Goal: Information Seeking & Learning: Learn about a topic

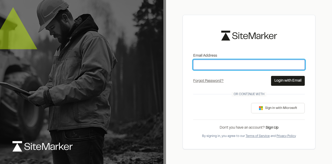
type input "**********"
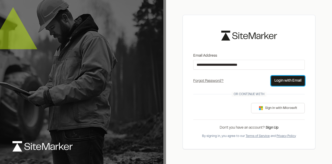
click at [293, 83] on button "Login with Email" at bounding box center [288, 81] width 34 height 10
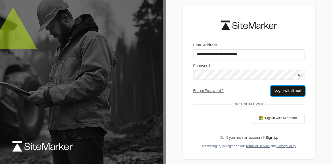
click at [290, 88] on button "Login with Email" at bounding box center [288, 91] width 34 height 10
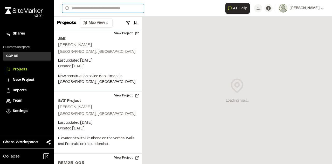
click at [120, 9] on input "Search" at bounding box center [103, 8] width 82 height 9
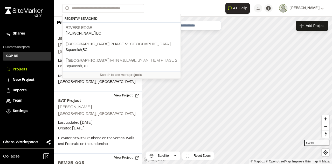
click at [83, 56] on div "MTN Village MTN Village by Anthem Phase 2 Squamish , [GEOGRAPHIC_DATA]" at bounding box center [122, 63] width 118 height 16
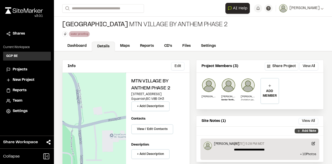
click at [302, 129] on p "Add Note" at bounding box center [309, 130] width 14 height 5
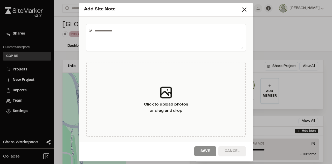
click at [232, 151] on button "Cancel" at bounding box center [232, 151] width 28 height 10
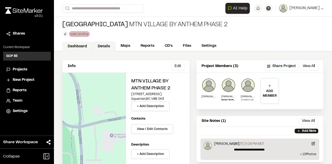
click at [86, 46] on link "Dashboard" at bounding box center [77, 47] width 30 height 10
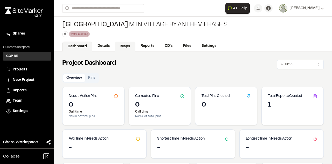
click at [122, 45] on link "Maps" at bounding box center [125, 47] width 20 height 10
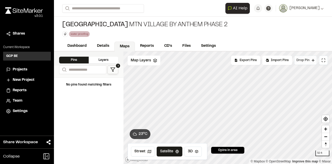
click at [311, 58] on button "Drop Pin" at bounding box center [305, 60] width 23 height 9
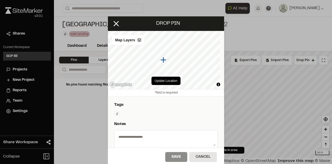
drag, startPoint x: 115, startPoint y: 25, endPoint x: 124, endPoint y: 24, distance: 8.6
click at [124, 24] on div "Drop pin" at bounding box center [166, 23] width 116 height 15
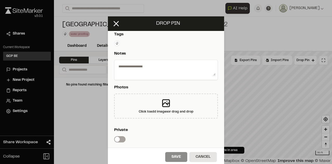
scroll to position [71, 0]
click at [112, 19] on button at bounding box center [116, 23] width 12 height 12
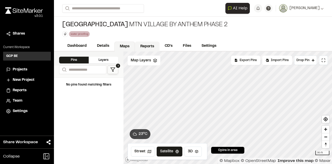
click at [141, 47] on link "Reports" at bounding box center [147, 47] width 25 height 10
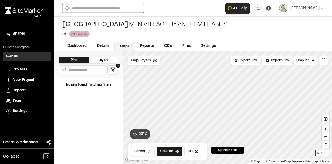
click at [90, 11] on input "Search" at bounding box center [103, 8] width 82 height 9
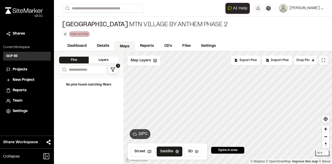
click at [87, 43] on span "[GEOGRAPHIC_DATA] Phase 2" at bounding box center [97, 44] width 62 height 4
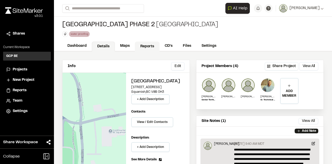
click at [150, 48] on link "Reports" at bounding box center [147, 47] width 25 height 10
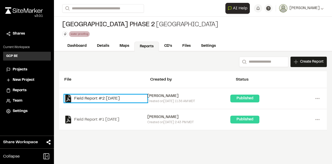
click at [94, 98] on link "Field Report #2 [DATE]" at bounding box center [105, 98] width 83 height 8
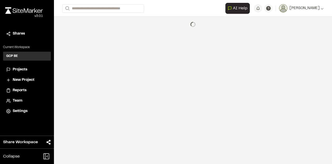
click at [94, 98] on div "**********" at bounding box center [193, 82] width 278 height 164
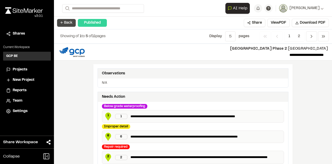
scroll to position [225, 0]
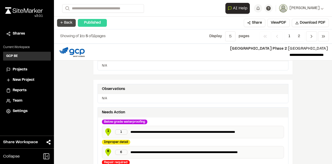
click at [73, 24] on button "← Back" at bounding box center [66, 23] width 19 height 8
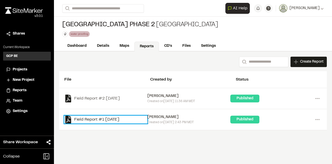
click at [120, 121] on link "Field Report #1 [DATE]" at bounding box center [105, 119] width 83 height 8
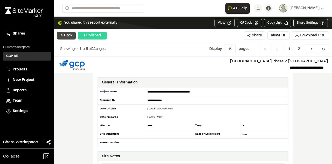
click at [67, 34] on button "← Back" at bounding box center [66, 36] width 19 height 8
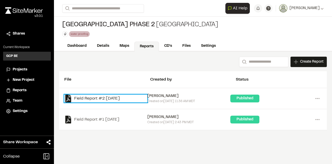
click at [124, 100] on link "Field Report #2 [DATE]" at bounding box center [105, 98] width 83 height 8
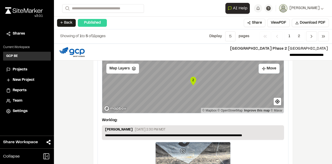
scroll to position [1020, 0]
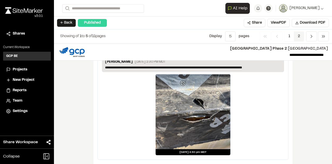
click at [303, 36] on span "2" at bounding box center [299, 36] width 10 height 10
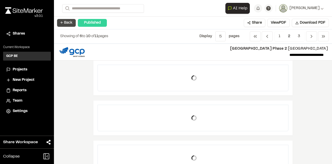
click at [71, 19] on button "← Back" at bounding box center [66, 23] width 19 height 8
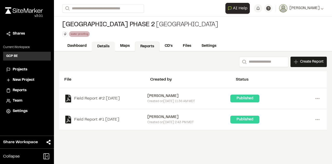
click at [100, 44] on link "Details" at bounding box center [103, 47] width 23 height 10
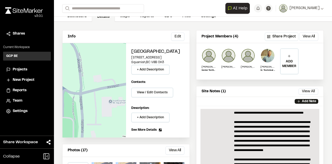
scroll to position [29, 0]
click at [299, 90] on button "View All" at bounding box center [309, 91] width 20 height 6
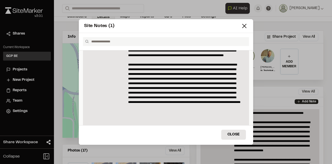
scroll to position [95, 0]
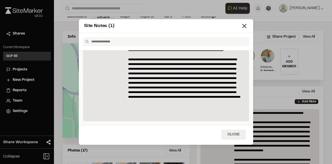
click at [233, 130] on button "Close" at bounding box center [233, 134] width 25 height 10
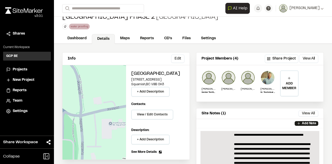
scroll to position [7, 0]
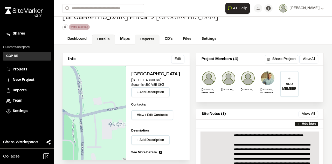
click at [155, 38] on link "Reports" at bounding box center [147, 40] width 25 height 10
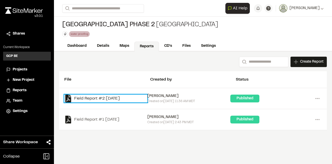
click at [132, 98] on link "Field Report #2 [DATE]" at bounding box center [105, 98] width 83 height 8
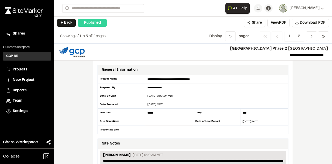
drag, startPoint x: 175, startPoint y: 94, endPoint x: 154, endPoint y: 95, distance: 20.8
click at [154, 95] on div "[DATE] 9:00 AM MDT" at bounding box center [216, 96] width 143 height 4
click at [67, 25] on button "← Back" at bounding box center [66, 23] width 19 height 8
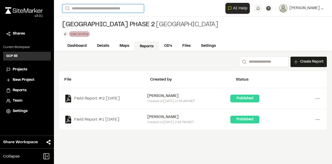
click at [103, 10] on input "Search" at bounding box center [103, 8] width 82 height 9
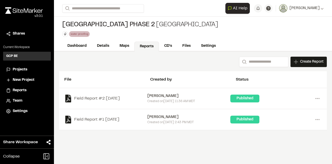
click at [91, 59] on span "[GEOGRAPHIC_DATA]" at bounding box center [88, 61] width 44 height 4
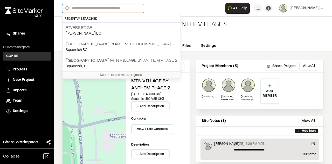
click at [112, 10] on input "Search" at bounding box center [103, 8] width 82 height 9
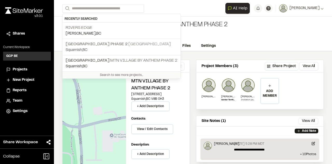
click at [132, 42] on p "[GEOGRAPHIC_DATA] Phase [GEOGRAPHIC_DATA]" at bounding box center [122, 44] width 112 height 6
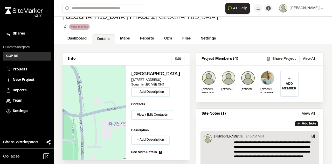
scroll to position [7, 0]
click at [145, 35] on link "Reports" at bounding box center [147, 40] width 25 height 10
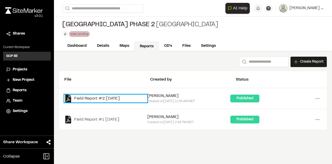
click at [124, 97] on link "Field Report #2 [DATE]" at bounding box center [105, 98] width 83 height 8
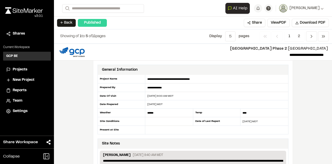
click at [171, 98] on div "[DATE] 9:00 AM MDT" at bounding box center [216, 96] width 143 height 8
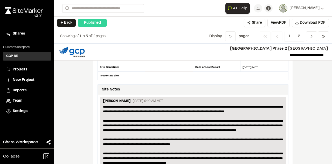
scroll to position [54, 0]
click at [65, 23] on button "← Back" at bounding box center [66, 23] width 19 height 8
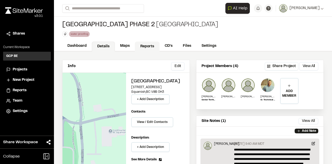
click at [147, 44] on link "Reports" at bounding box center [147, 47] width 25 height 10
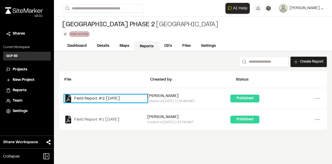
click at [125, 100] on link "Field Report #2 [DATE]" at bounding box center [105, 98] width 83 height 8
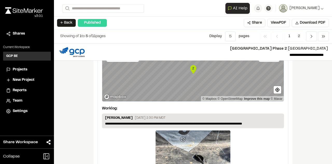
scroll to position [1020, 0]
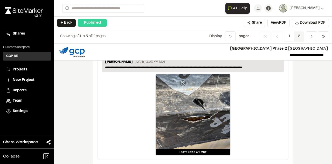
click at [303, 36] on span "2" at bounding box center [299, 36] width 10 height 10
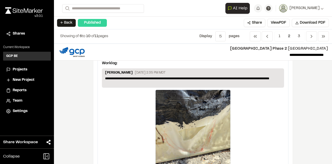
scroll to position [310, 0]
click at [299, 39] on span "3" at bounding box center [299, 36] width 10 height 10
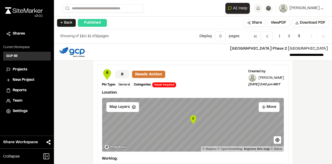
scroll to position [110, 0]
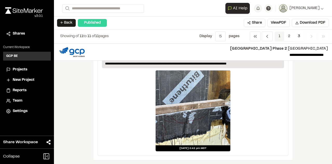
click at [281, 34] on span "1" at bounding box center [280, 36] width 10 height 10
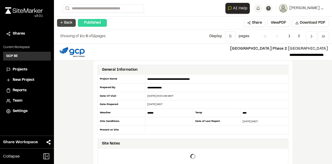
click at [69, 23] on button "← Back" at bounding box center [66, 23] width 19 height 8
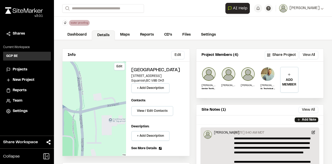
scroll to position [11, 0]
click at [149, 35] on link "Reports" at bounding box center [147, 36] width 25 height 10
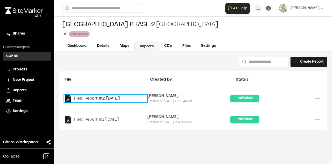
click at [122, 99] on link "Field Report #2 [DATE]" at bounding box center [105, 98] width 83 height 8
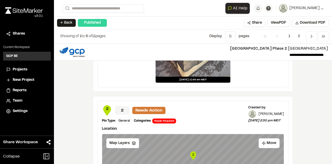
scroll to position [879, 0]
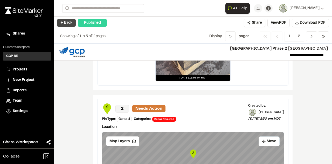
click at [67, 26] on button "← Back" at bounding box center [66, 23] width 19 height 8
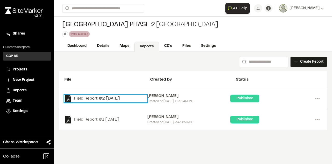
click at [109, 99] on link "Field Report #2 [DATE]" at bounding box center [105, 98] width 83 height 8
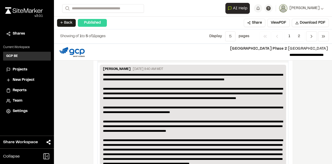
scroll to position [84, 0]
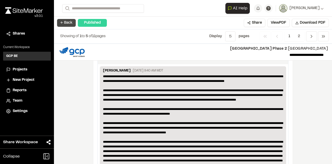
click at [67, 22] on button "← Back" at bounding box center [66, 23] width 19 height 8
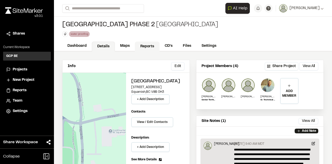
drag, startPoint x: 144, startPoint y: 48, endPoint x: 140, endPoint y: 42, distance: 6.8
click at [140, 42] on link "Reports" at bounding box center [147, 47] width 25 height 10
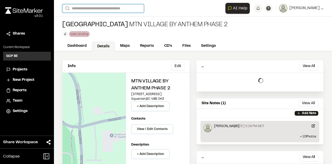
click at [86, 7] on input "Search" at bounding box center [103, 8] width 82 height 9
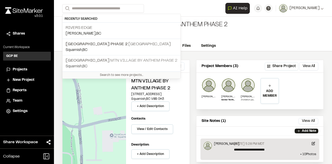
click at [83, 59] on span "[GEOGRAPHIC_DATA]" at bounding box center [88, 61] width 44 height 4
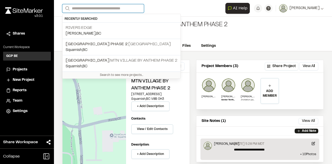
click at [76, 10] on input "Search" at bounding box center [103, 8] width 82 height 9
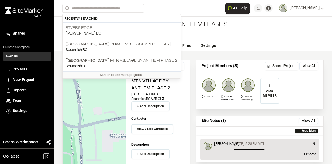
click at [78, 26] on p "Rivers Edge" at bounding box center [122, 28] width 112 height 6
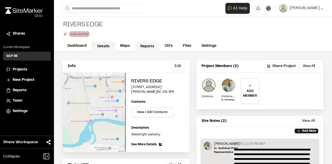
click at [145, 46] on link "Reports" at bounding box center [147, 47] width 25 height 10
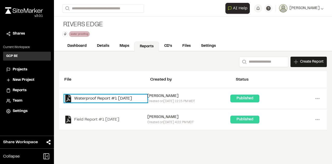
click at [112, 98] on link "Waterproof Report #1 [DATE]" at bounding box center [105, 98] width 83 height 8
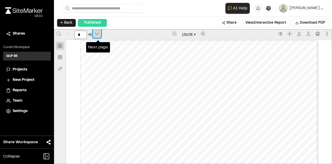
click at [98, 33] on icon "Next page" at bounding box center [97, 34] width 4 height 4
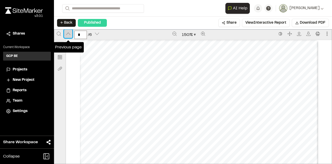
click at [70, 35] on icon "Previous page" at bounding box center [68, 34] width 4 height 4
click at [71, 32] on button "Previous page" at bounding box center [68, 34] width 8 height 8
type input "*"
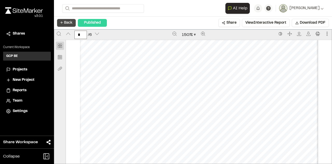
click at [60, 23] on button "← Back" at bounding box center [66, 23] width 19 height 8
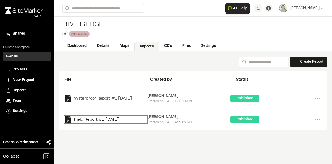
click at [99, 120] on link "Field Report #1 [DATE]" at bounding box center [105, 119] width 83 height 8
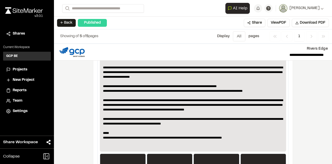
scroll to position [491, 0]
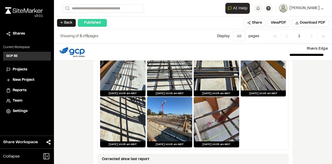
click at [175, 115] on div at bounding box center [169, 119] width 45 height 44
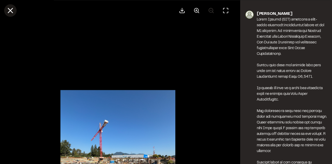
click at [12, 9] on line at bounding box center [10, 10] width 4 height 4
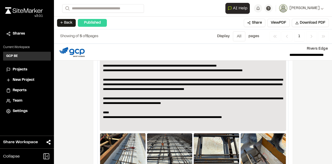
scroll to position [143, 0]
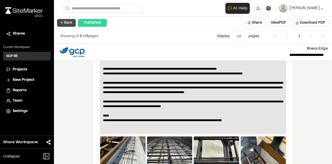
click at [62, 22] on button "← Back" at bounding box center [66, 23] width 19 height 8
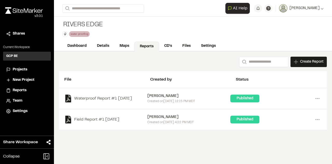
click at [130, 0] on div "**********" at bounding box center [193, 8] width 262 height 17
click at [322, 10] on div "[PERSON_NAME]" at bounding box center [305, 8] width 36 height 6
click at [292, 42] on link "Sign Out" at bounding box center [300, 43] width 45 height 8
